Goal: Task Accomplishment & Management: Manage account settings

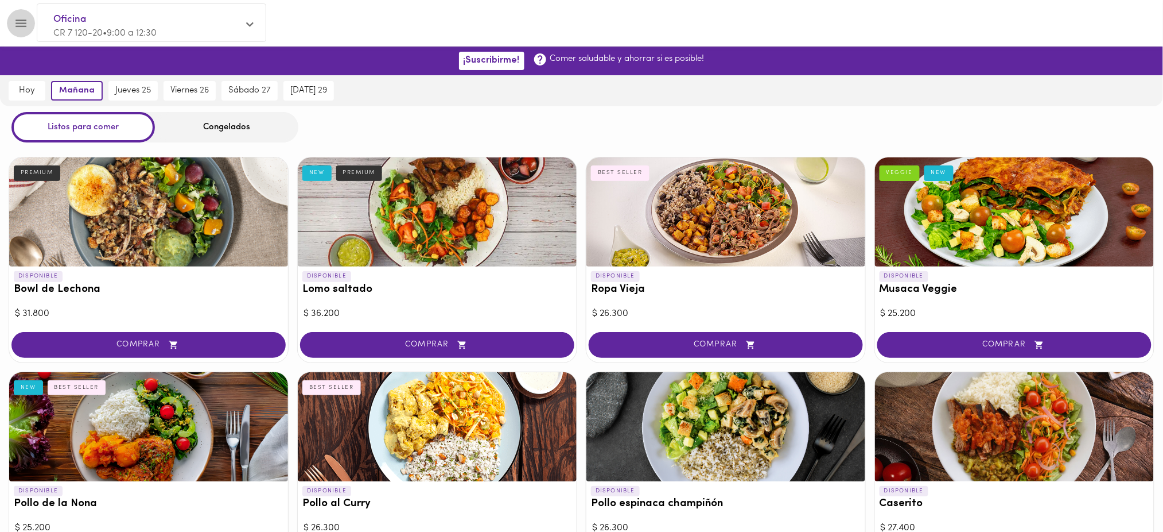
click at [22, 18] on icon "Menu" at bounding box center [21, 23] width 14 height 14
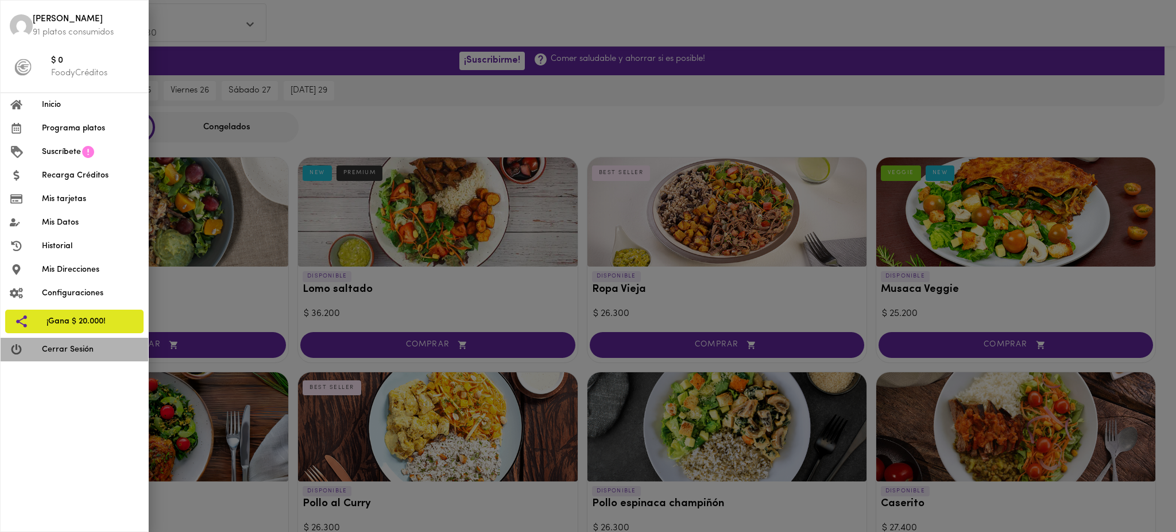
click at [66, 350] on span "Cerrar Sesión" at bounding box center [90, 349] width 97 height 12
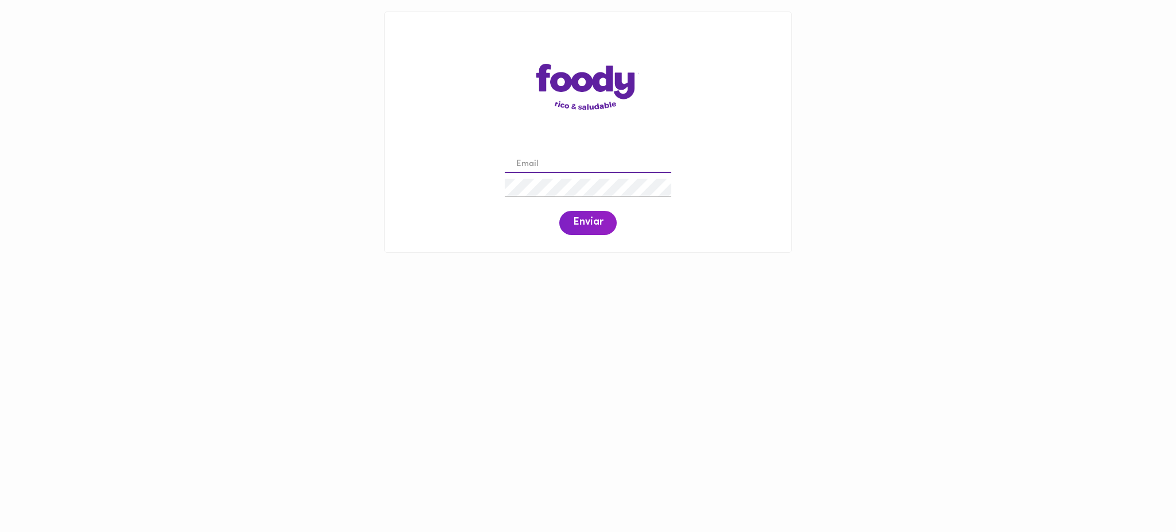
click at [533, 169] on input "email" at bounding box center [588, 165] width 166 height 18
paste input "[EMAIL_ADDRESS][DOMAIN_NAME]"
type input "[EMAIL_ADDRESS][DOMAIN_NAME]"
click at [588, 220] on span "Enviar" at bounding box center [588, 222] width 30 height 13
